Goal: Information Seeking & Learning: Understand process/instructions

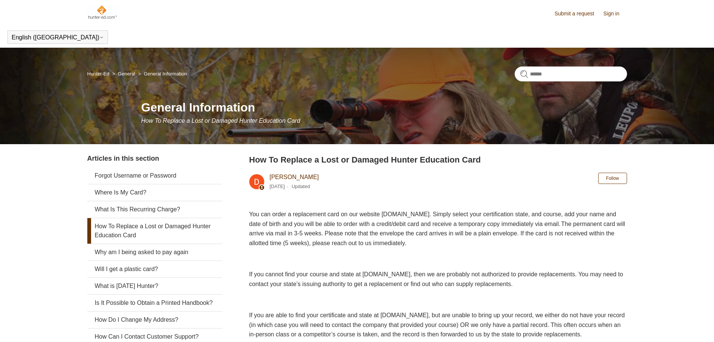
scroll to position [39, 0]
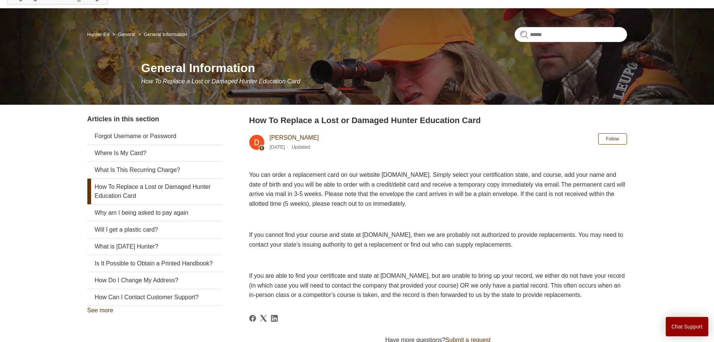
click at [169, 187] on link "How To Replace a Lost or Damaged Hunter Education Card" at bounding box center [154, 192] width 135 height 26
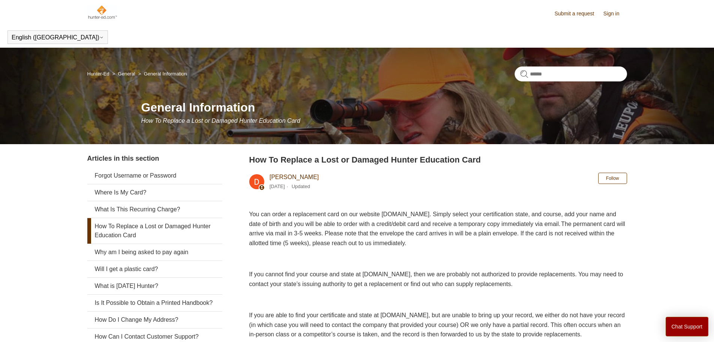
click at [147, 227] on link "How To Replace a Lost or Damaged Hunter Education Card" at bounding box center [154, 231] width 135 height 26
click at [146, 225] on link "How To Replace a Lost or Damaged Hunter Education Card" at bounding box center [154, 231] width 135 height 26
click at [145, 228] on link "How To Replace a Lost or Damaged Hunter Education Card" at bounding box center [154, 231] width 135 height 26
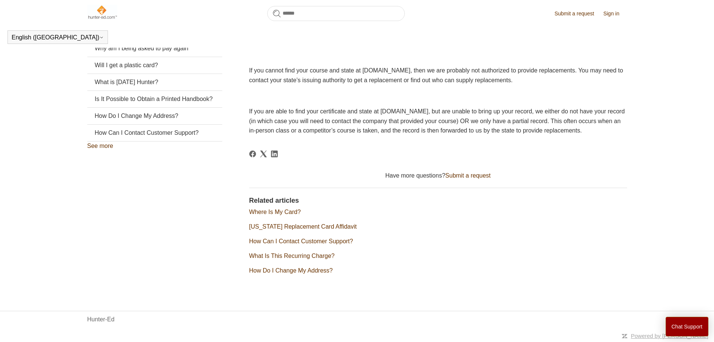
scroll to position [192, 0]
